Goal: Information Seeking & Learning: Learn about a topic

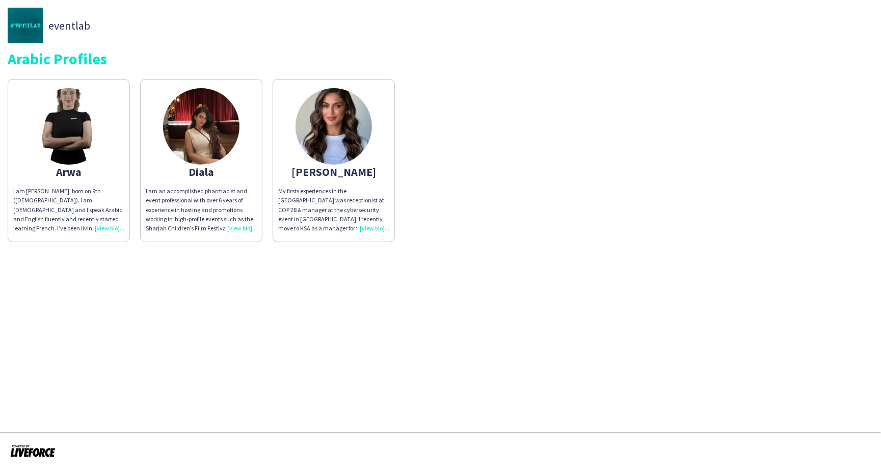
click at [342, 172] on div "[PERSON_NAME]" at bounding box center [333, 171] width 111 height 9
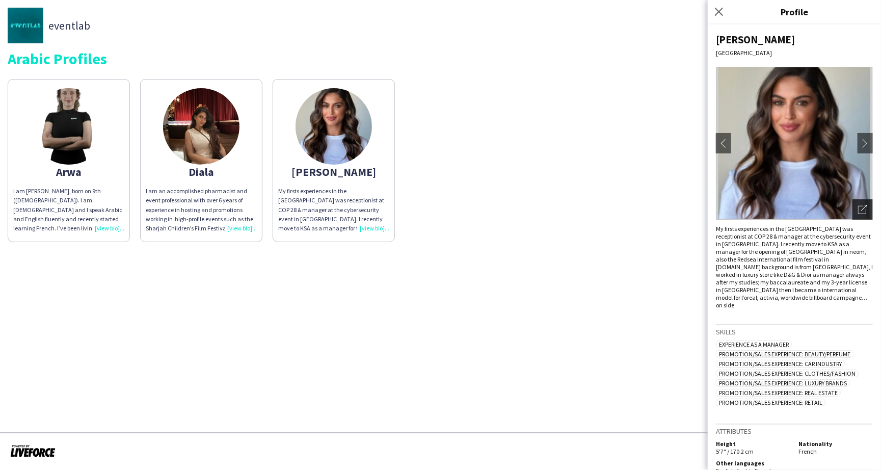
click at [864, 211] on icon "Open photos pop-in" at bounding box center [862, 209] width 9 height 9
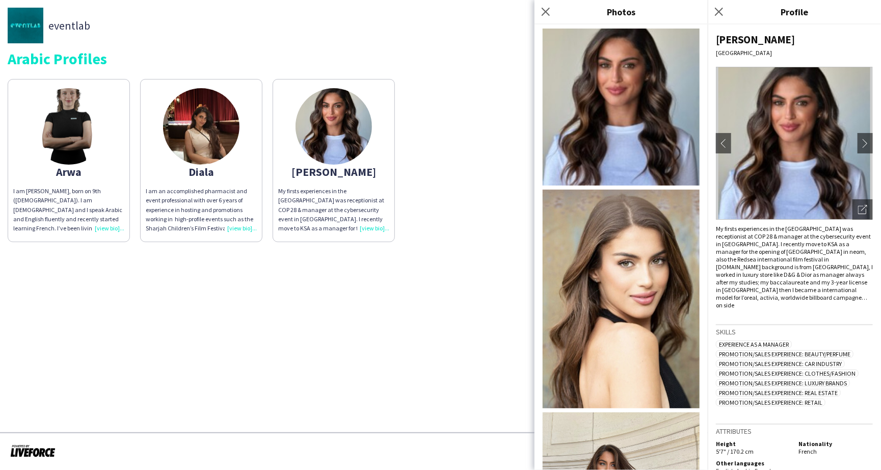
click at [621, 113] on img at bounding box center [621, 107] width 157 height 157
click at [399, 364] on app-share-pages "eventlab Arabic Profiles Arwa I am [PERSON_NAME], born on 9th ([DEMOGRAPHIC_DAT…" at bounding box center [440, 235] width 881 height 470
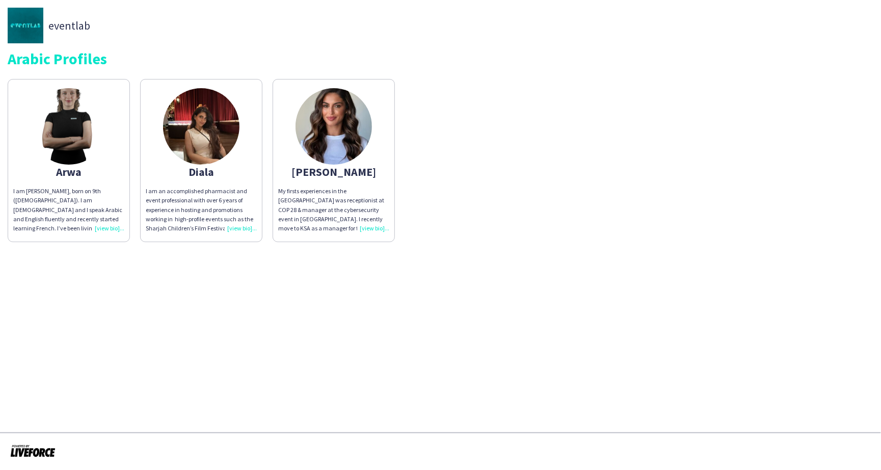
click at [366, 226] on div "My firsts experiences in the [GEOGRAPHIC_DATA] was receptionist at COP 28 & man…" at bounding box center [333, 210] width 111 height 46
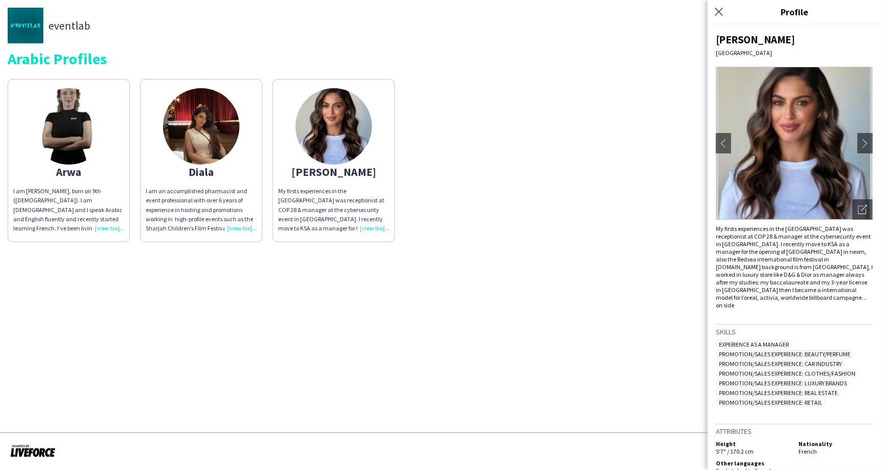
click at [575, 371] on app-share-pages "eventlab Arabic Profiles Arwa I am [PERSON_NAME], born on 9th ([DEMOGRAPHIC_DAT…" at bounding box center [440, 235] width 881 height 470
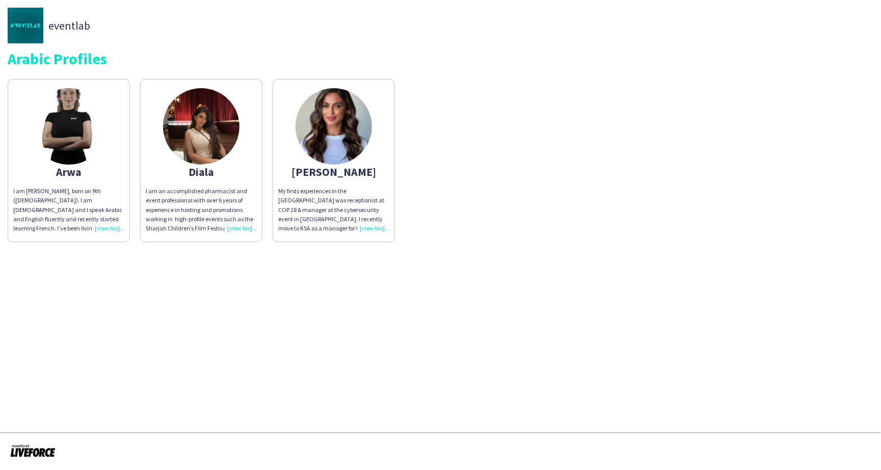
click at [368, 225] on div "My firsts experiences in the [GEOGRAPHIC_DATA] was receptionist at COP 28 & man…" at bounding box center [333, 210] width 111 height 46
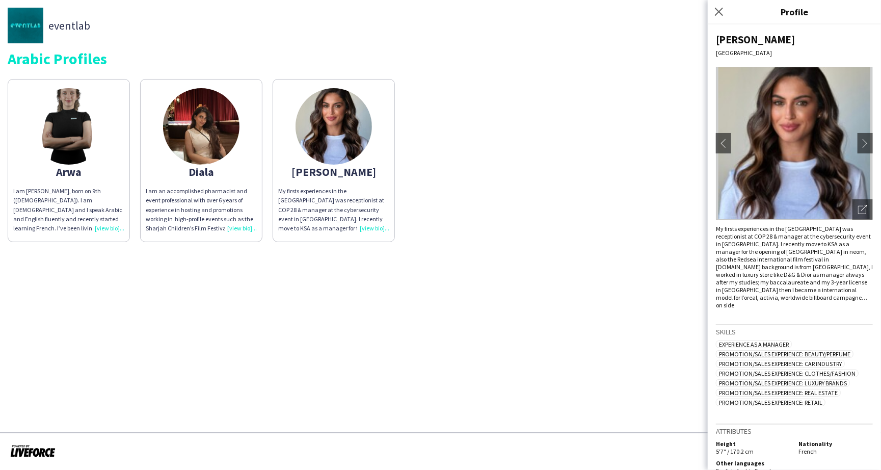
click at [574, 352] on app-share-pages "eventlab Arabic Profiles Arwa I am [PERSON_NAME], born on 9th ([DEMOGRAPHIC_DAT…" at bounding box center [440, 235] width 881 height 470
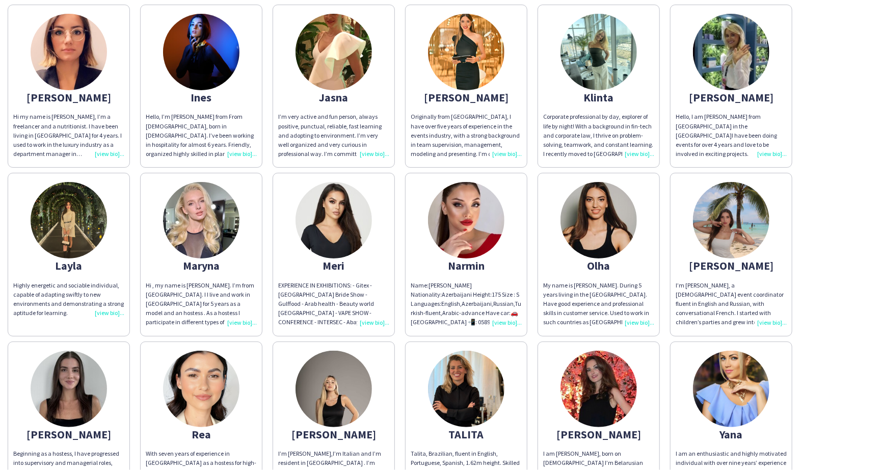
scroll to position [237, 0]
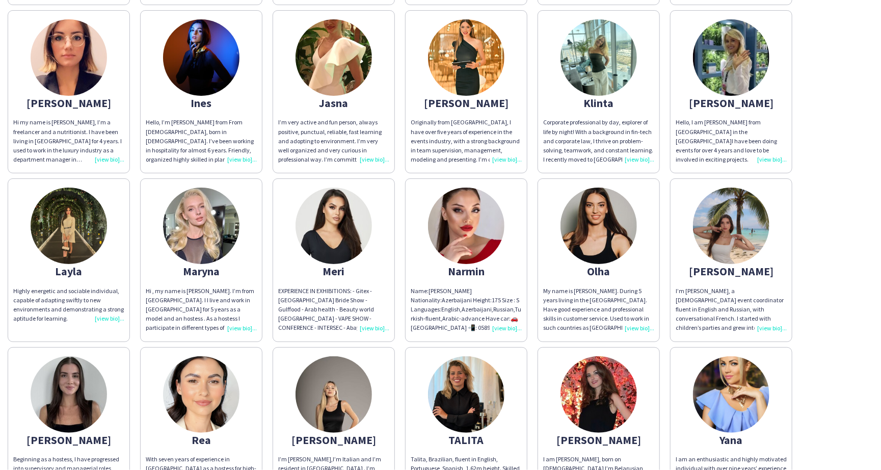
click at [104, 154] on div "Hi my name is Helene, I’m a freelancer and a nutritionist. I have been living i…" at bounding box center [68, 141] width 111 height 46
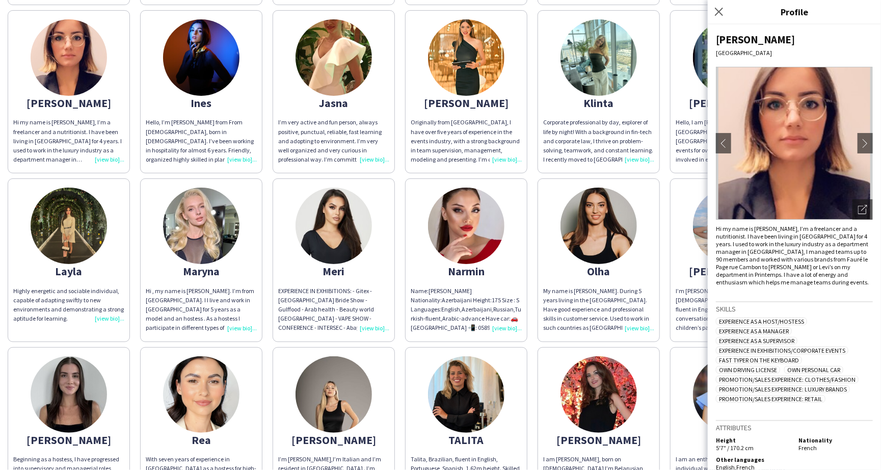
click at [846, 172] on img at bounding box center [794, 143] width 157 height 153
click at [861, 208] on icon "Open photos pop-in" at bounding box center [862, 209] width 9 height 9
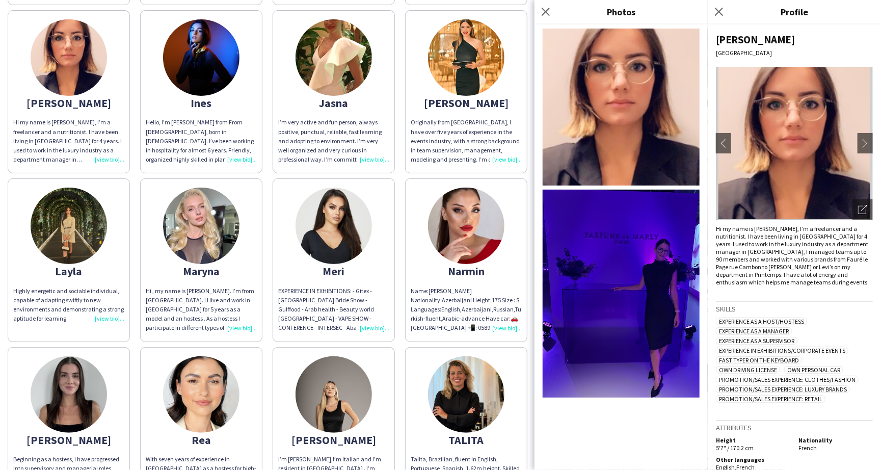
click at [653, 301] on img at bounding box center [621, 294] width 157 height 208
click at [723, 10] on icon "Close pop-in" at bounding box center [719, 12] width 10 height 10
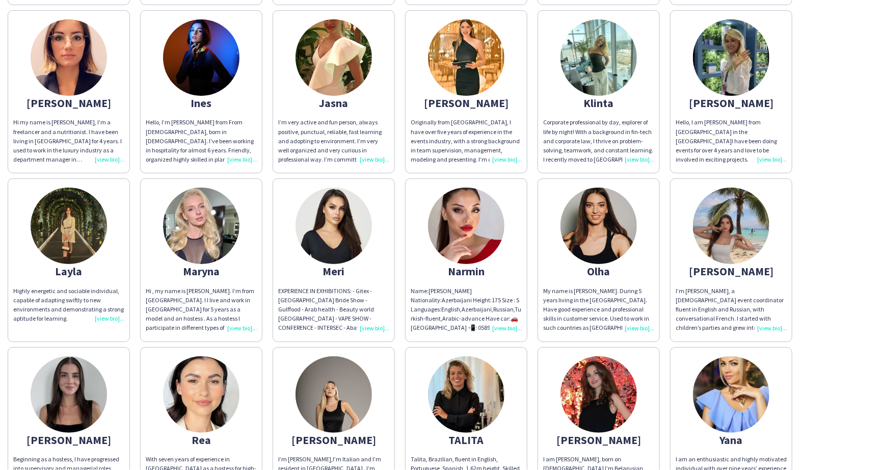
scroll to position [0, 0]
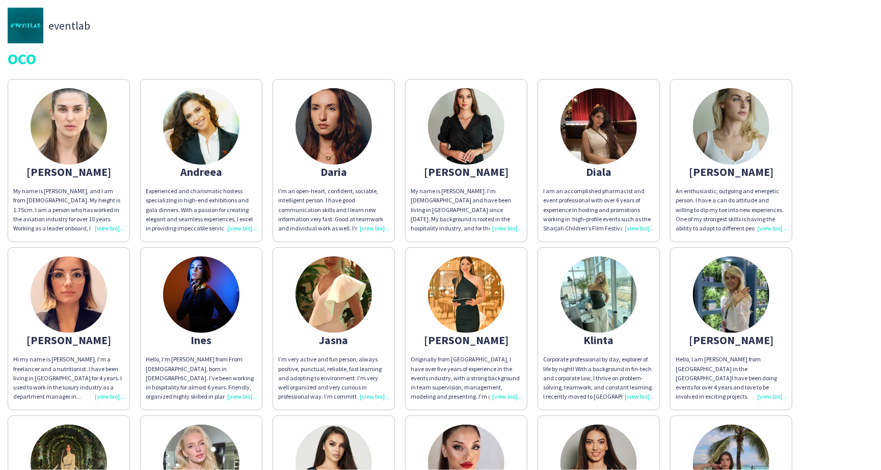
click at [738, 178] on app-share-pages-crew-card "Evelyn An enthusiastic, outgoing and energetic person. I have a can do attitude…" at bounding box center [731, 160] width 122 height 163
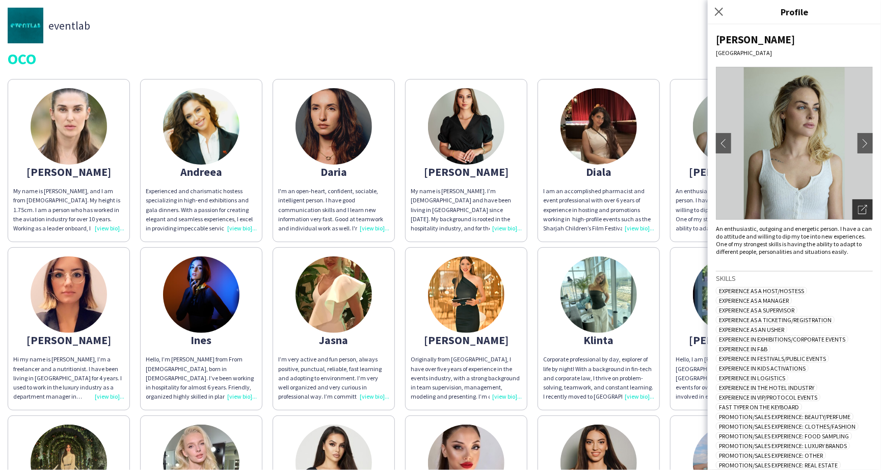
click at [858, 209] on icon "Open photos pop-in" at bounding box center [862, 209] width 9 height 9
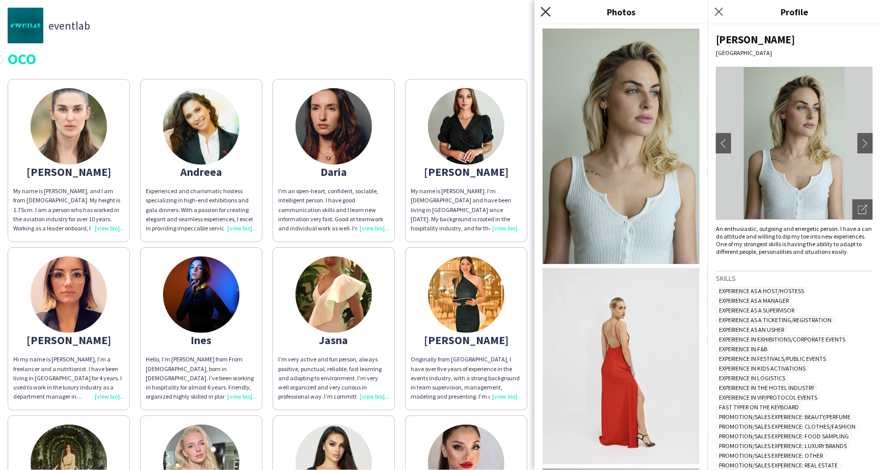
click at [546, 15] on icon "Close pop-in" at bounding box center [546, 12] width 10 height 10
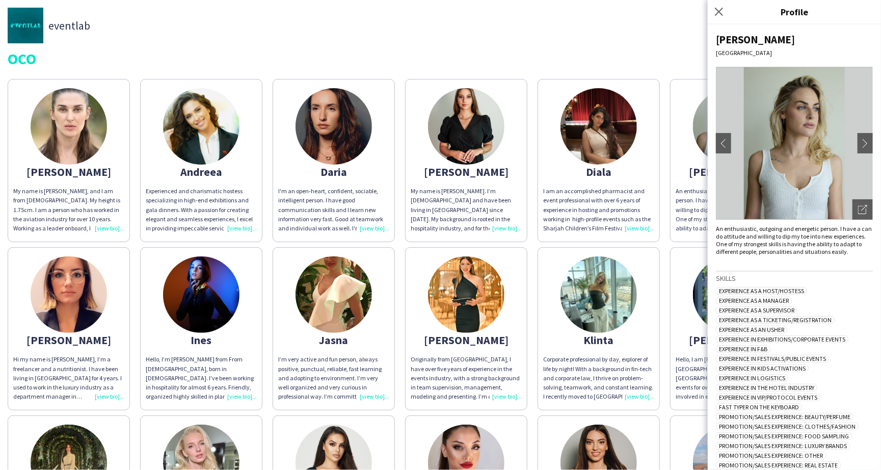
scroll to position [144, 0]
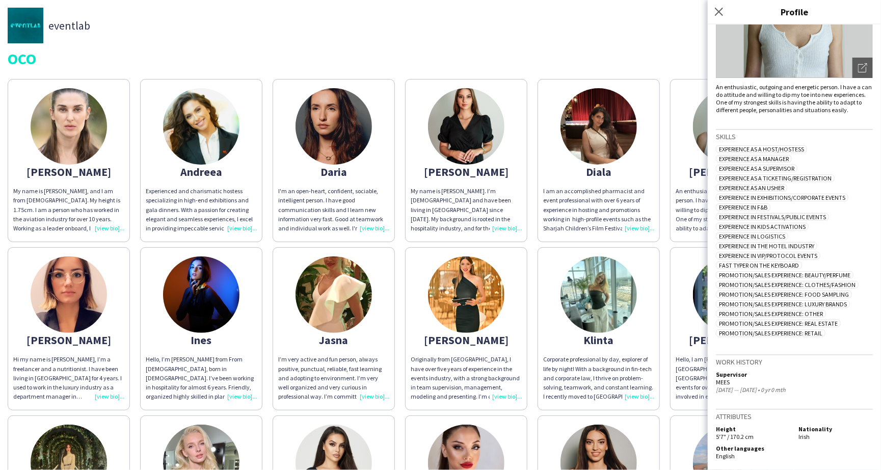
click at [643, 46] on div "eventlab OCO" at bounding box center [441, 37] width 866 height 59
